Goal: Navigation & Orientation: Find specific page/section

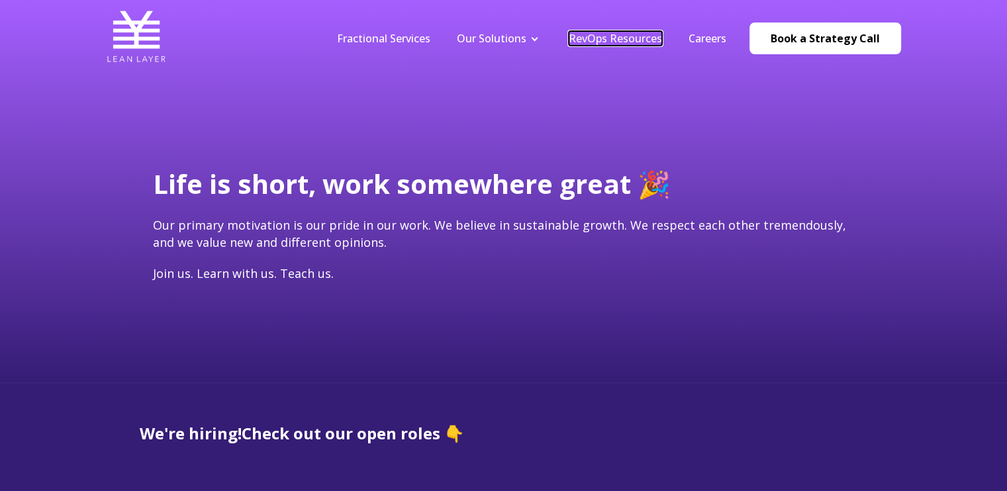
click at [630, 42] on link "RevOps Resources" at bounding box center [615, 38] width 93 height 15
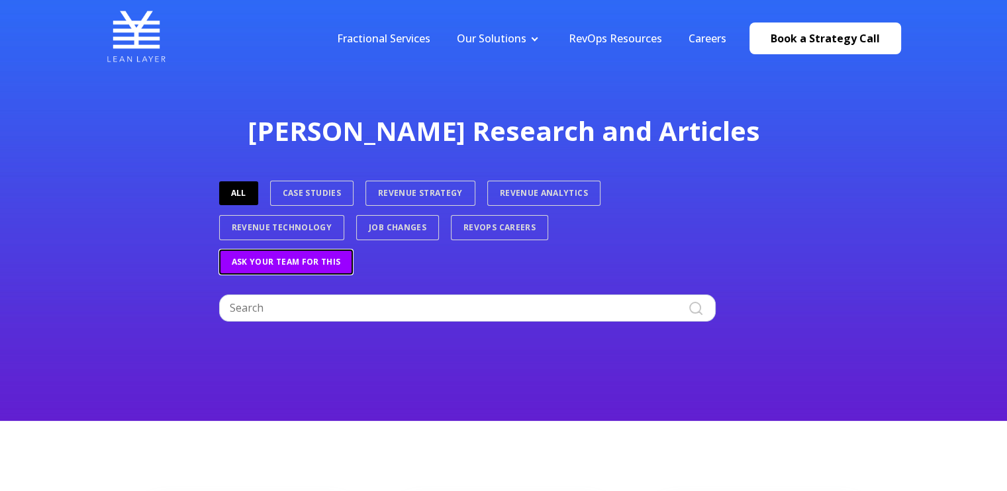
click at [257, 267] on link "Ask Your Team For This" at bounding box center [286, 262] width 134 height 25
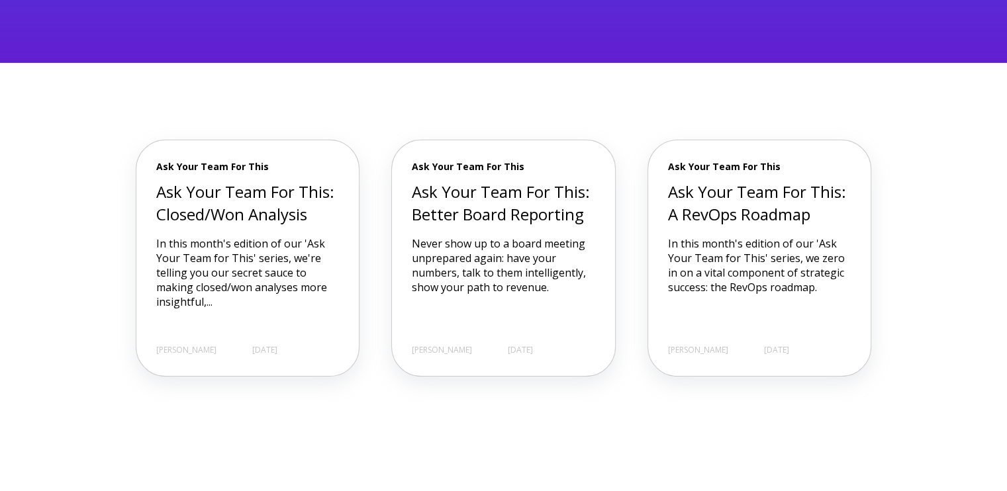
scroll to position [366, 0]
